Goal: Task Accomplishment & Management: Use online tool/utility

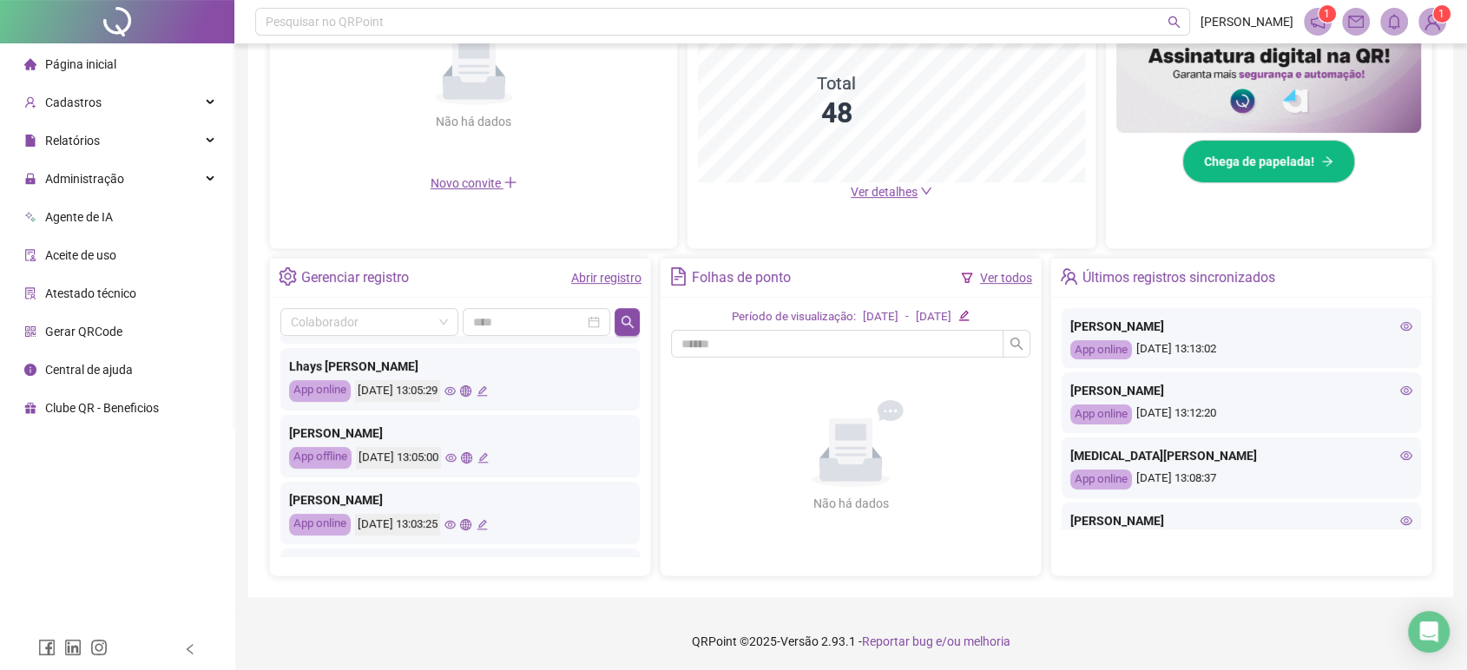
scroll to position [385, 0]
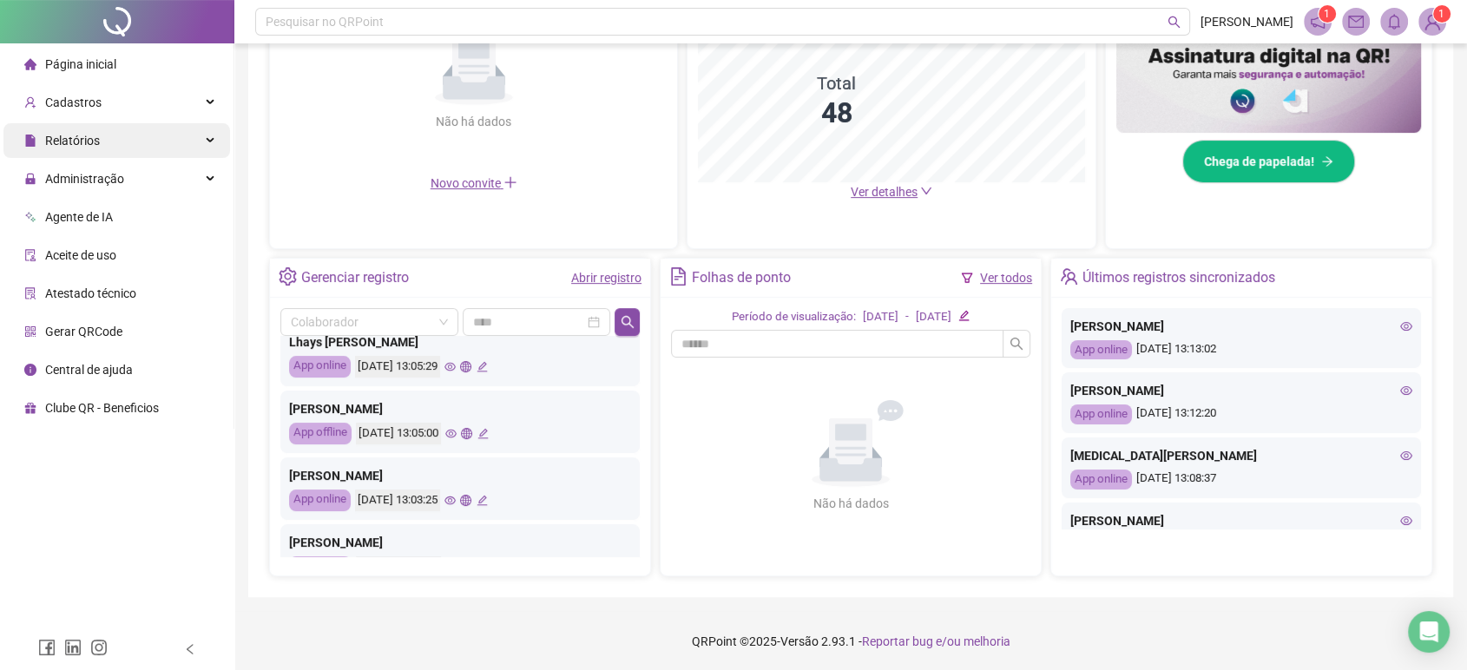
click at [156, 142] on div "Relatórios" at bounding box center [116, 140] width 227 height 35
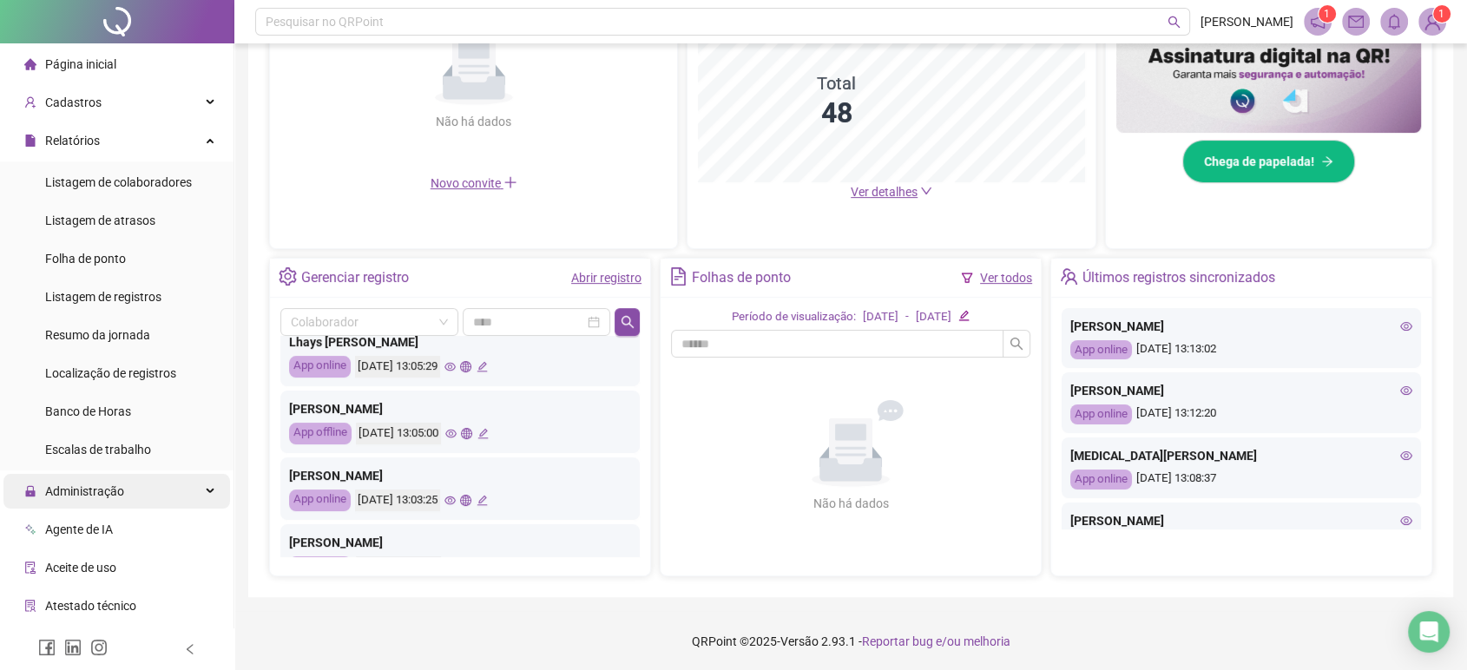
click at [138, 488] on div "Administração" at bounding box center [116, 491] width 227 height 35
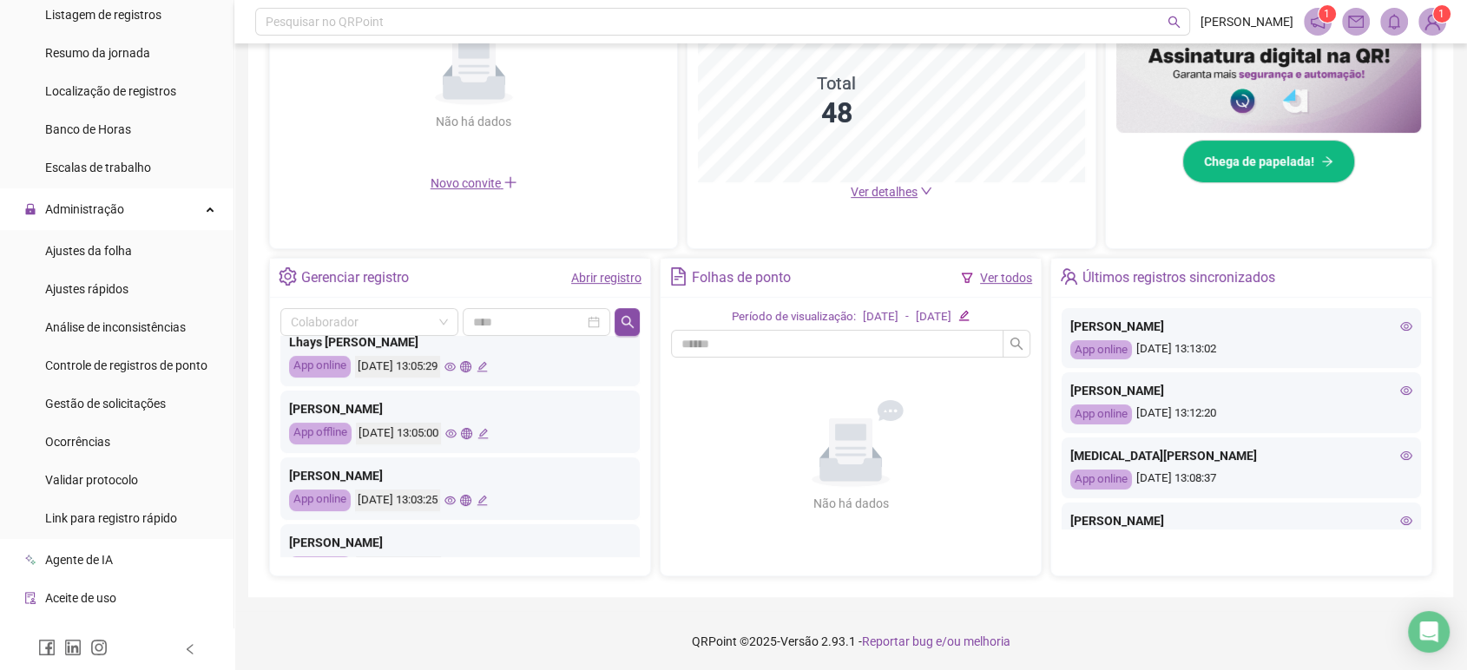
scroll to position [289, 0]
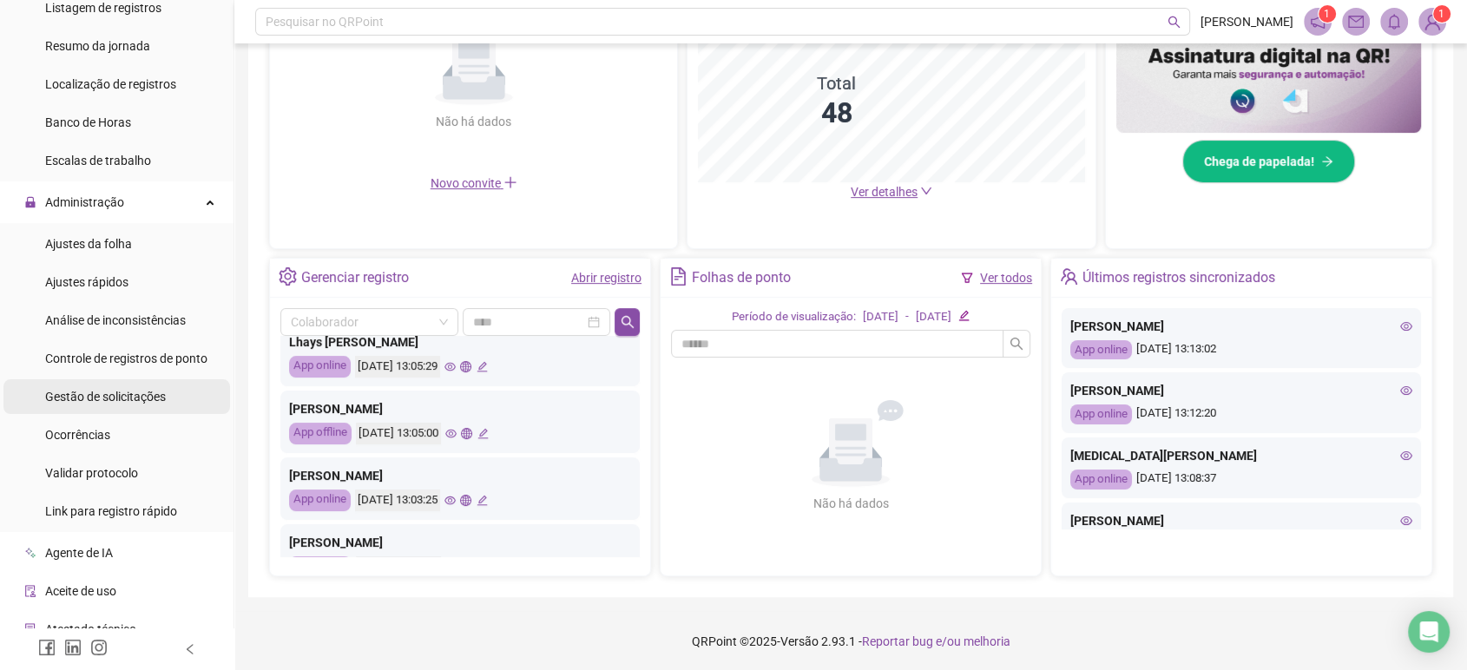
click at [147, 405] on div "Gestão de solicitações" at bounding box center [105, 396] width 121 height 35
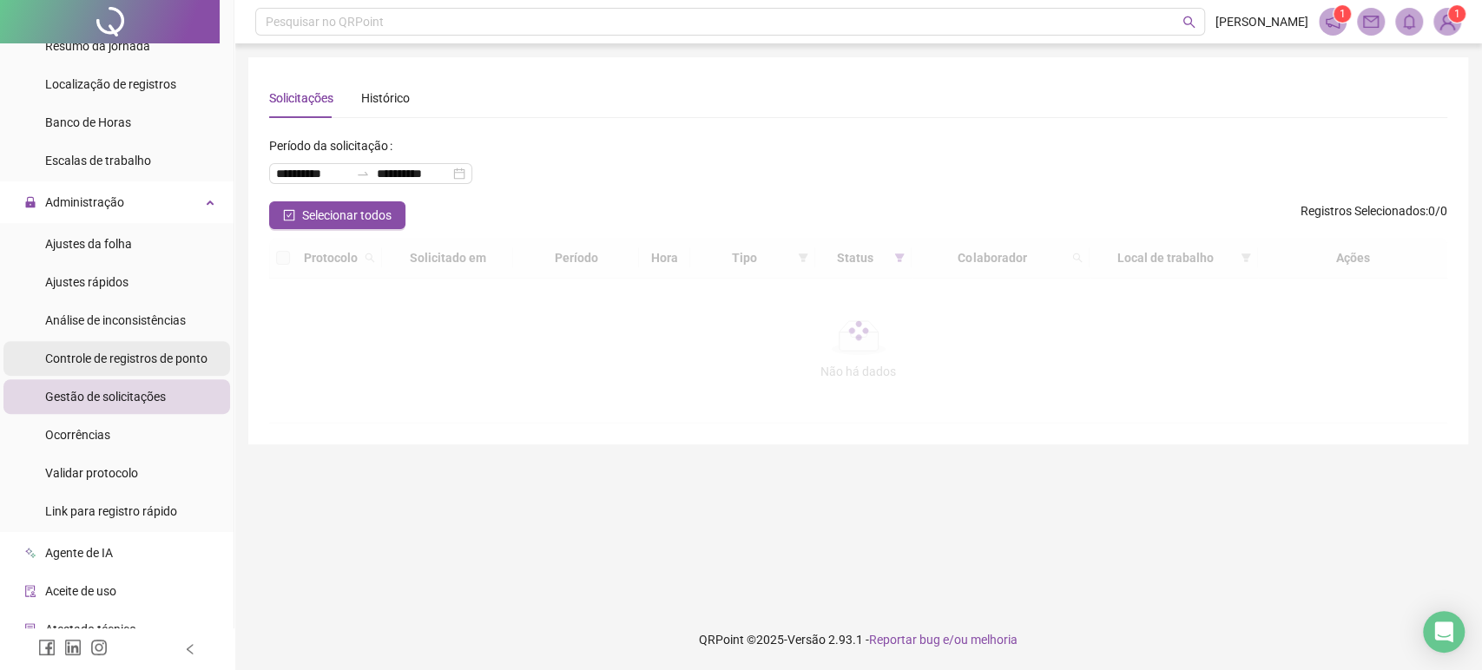
click at [145, 345] on div "Controle de registros de ponto" at bounding box center [126, 358] width 162 height 35
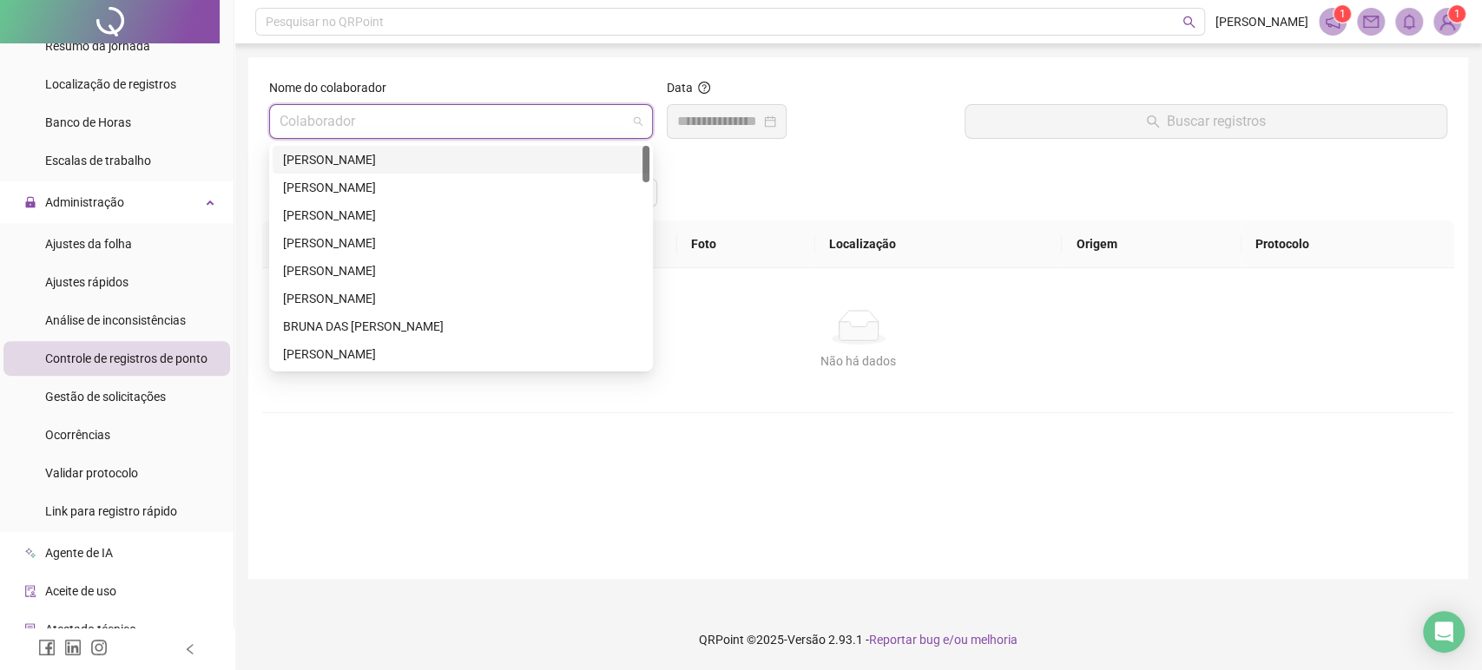
click at [379, 128] on input "search" at bounding box center [453, 121] width 347 height 33
type input "**"
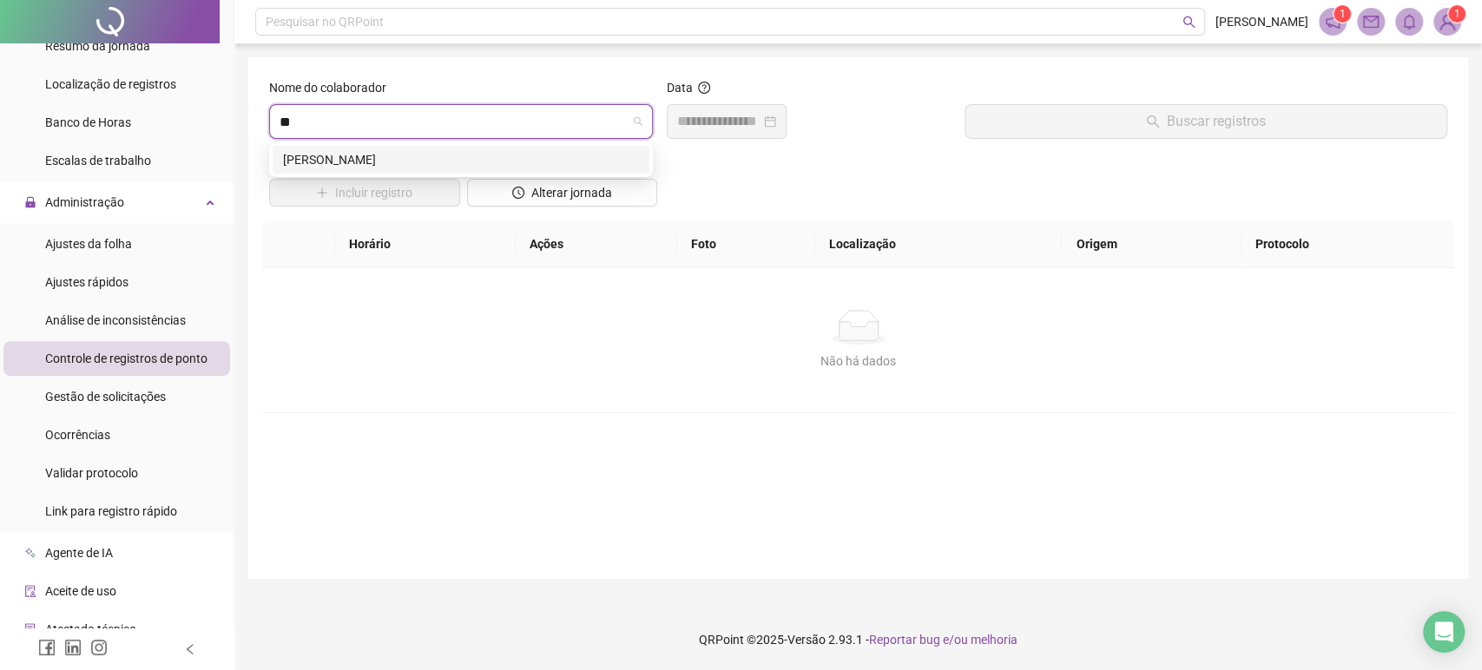
click at [368, 151] on div "THAIS PIRES DE SOUSA" at bounding box center [461, 159] width 356 height 19
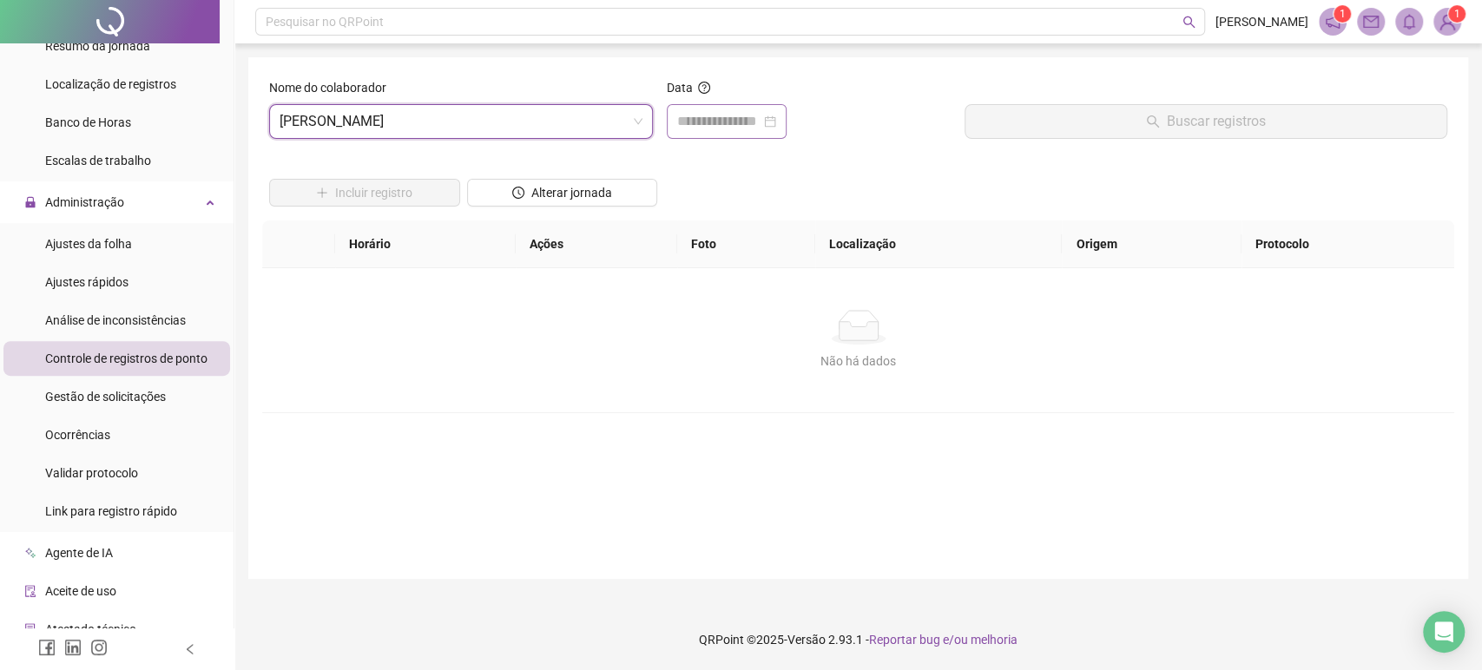
click at [675, 115] on div at bounding box center [727, 121] width 120 height 35
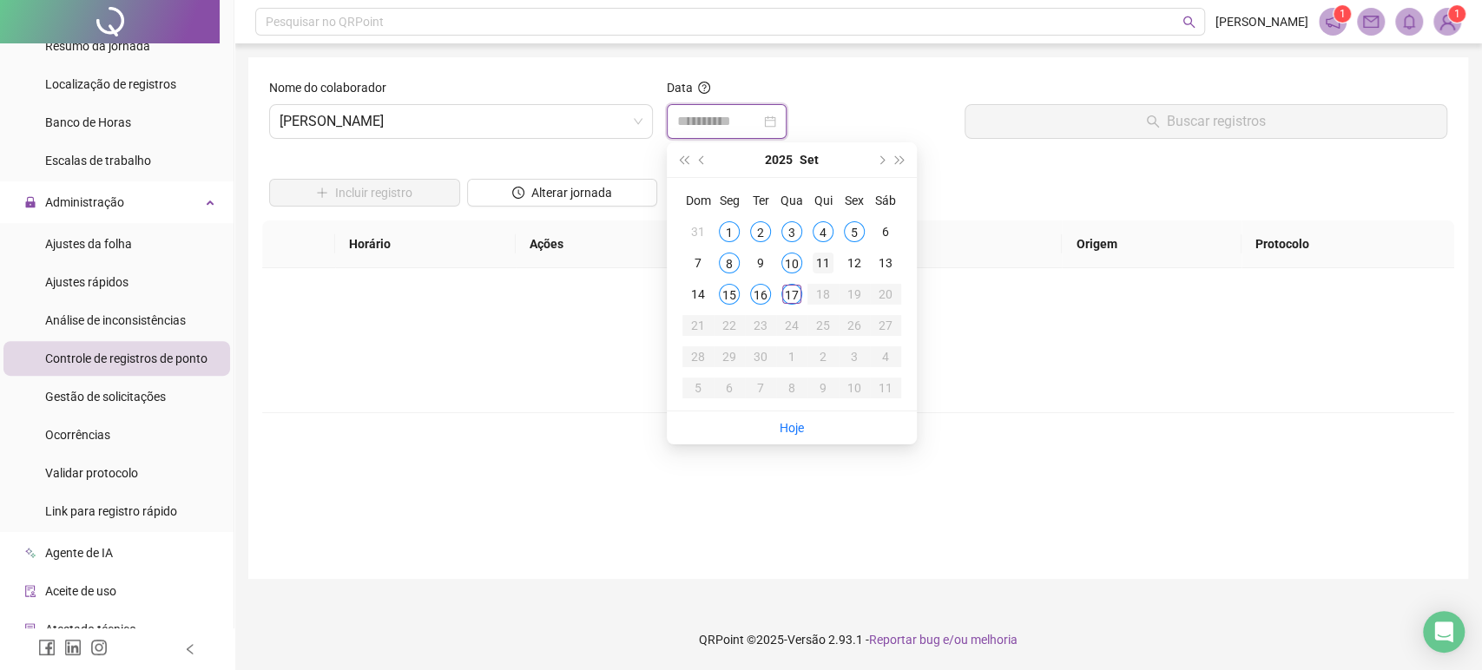
type input "**********"
click at [791, 297] on div "17" at bounding box center [791, 294] width 21 height 21
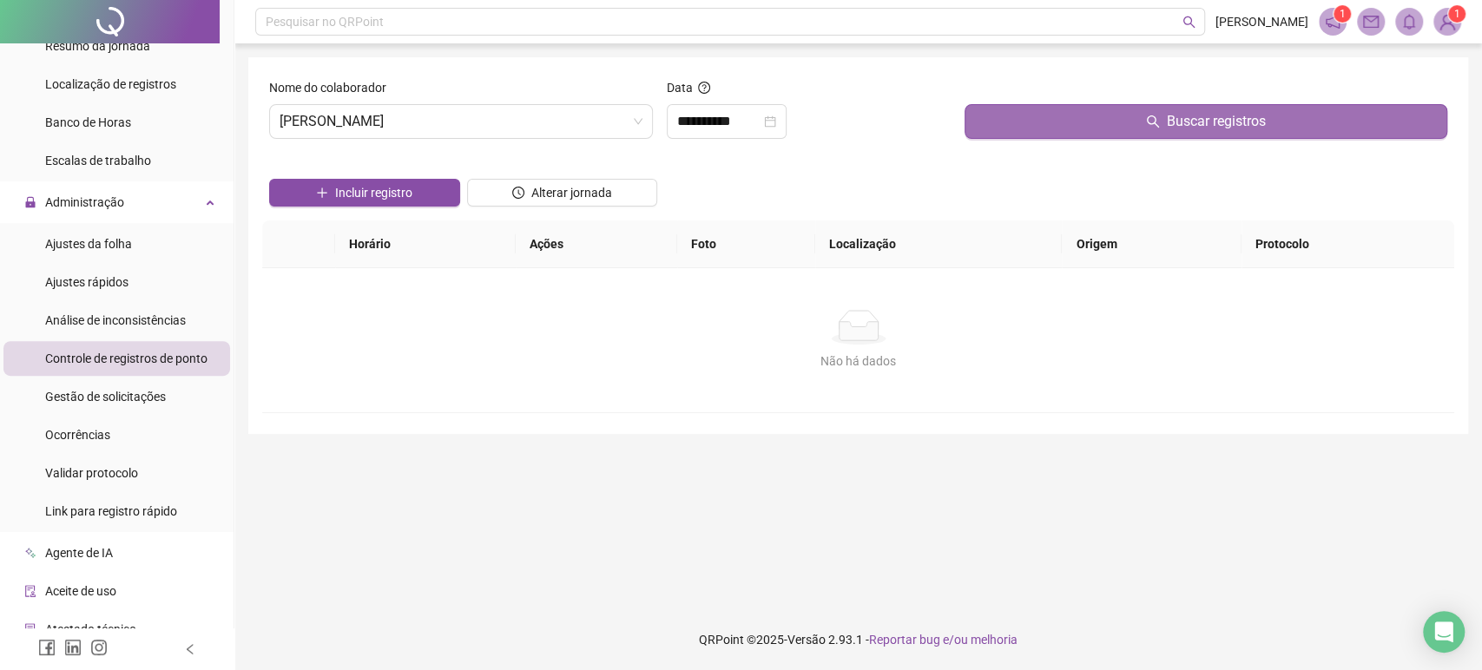
click at [1122, 105] on button "Buscar registros" at bounding box center [1206, 121] width 483 height 35
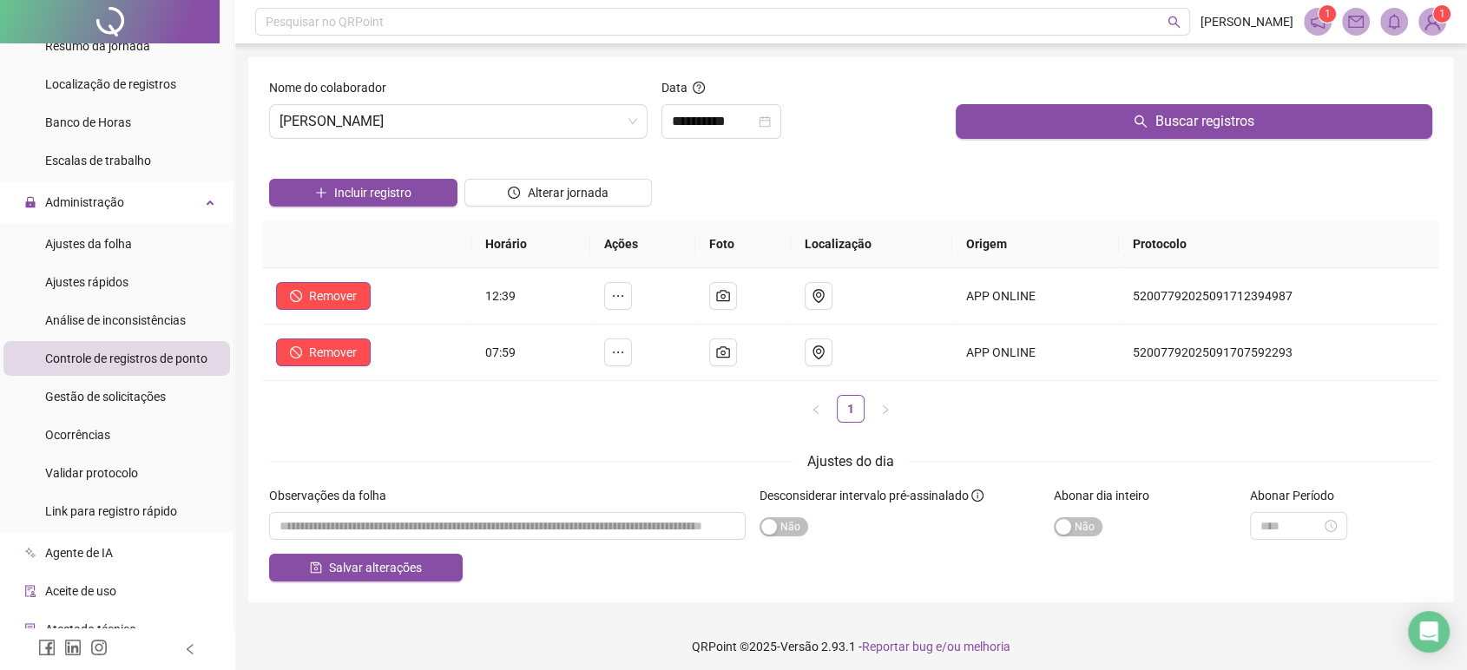
drag, startPoint x: 97, startPoint y: 15, endPoint x: 108, endPoint y: 5, distance: 14.1
click at [97, 15] on div at bounding box center [110, 21] width 220 height 43
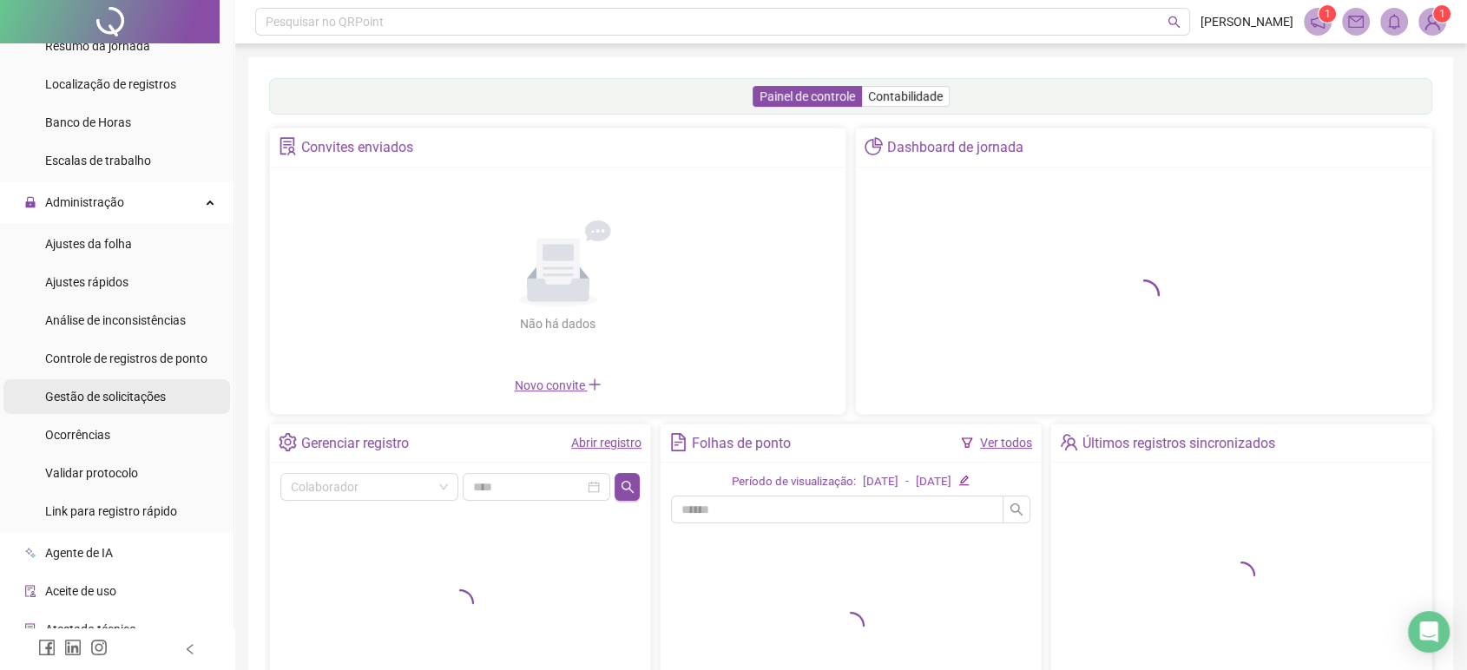
click at [111, 400] on span "Gestão de solicitações" at bounding box center [105, 397] width 121 height 14
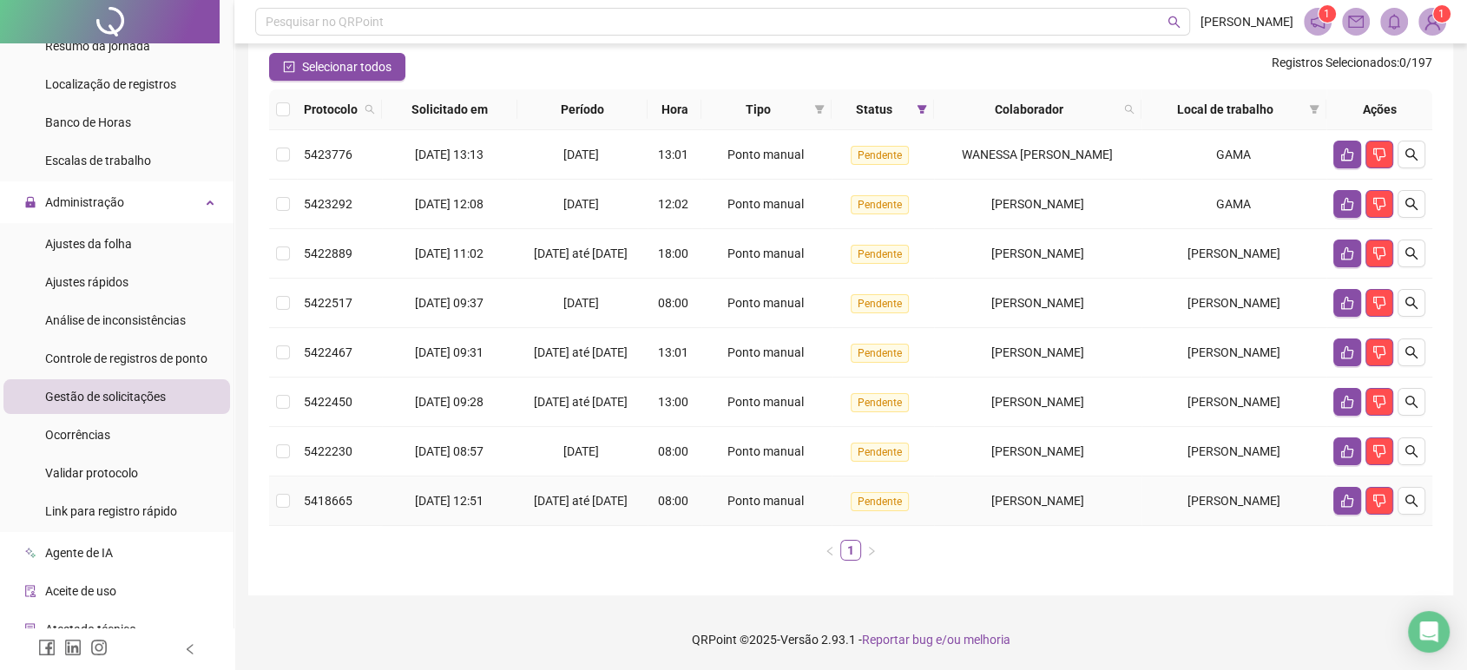
scroll to position [188, 0]
